Goal: Navigation & Orientation: Understand site structure

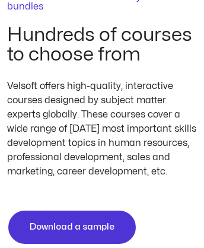
scroll to position [2064, 0]
